Goal: Task Accomplishment & Management: Manage account settings

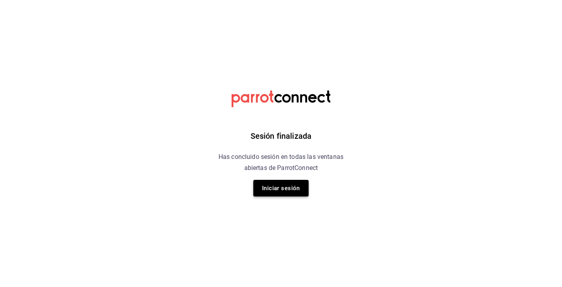
click at [287, 186] on button "Iniciar sesión" at bounding box center [280, 188] width 55 height 17
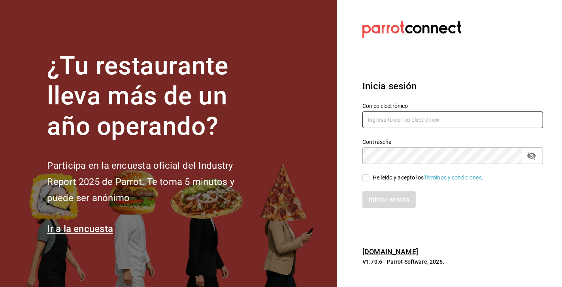
type input "magdalenaruiz.lo@gmail.com"
click at [369, 178] on label "He leído y acepto los Términos y condiciones." at bounding box center [422, 177] width 121 height 8
click at [369, 178] on input "He leído y acepto los Términos y condiciones." at bounding box center [365, 177] width 7 height 7
checkbox input "true"
click at [382, 200] on button "Iniciar sesión" at bounding box center [389, 199] width 54 height 17
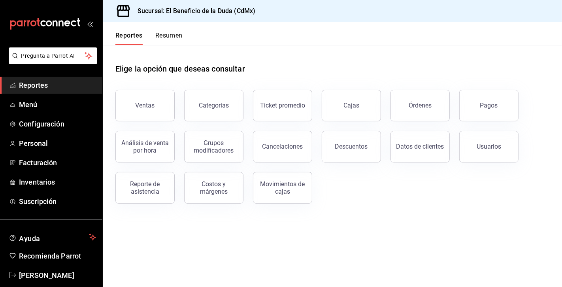
click at [174, 36] on button "Resumen" at bounding box center [168, 38] width 27 height 13
